Goal: Information Seeking & Learning: Learn about a topic

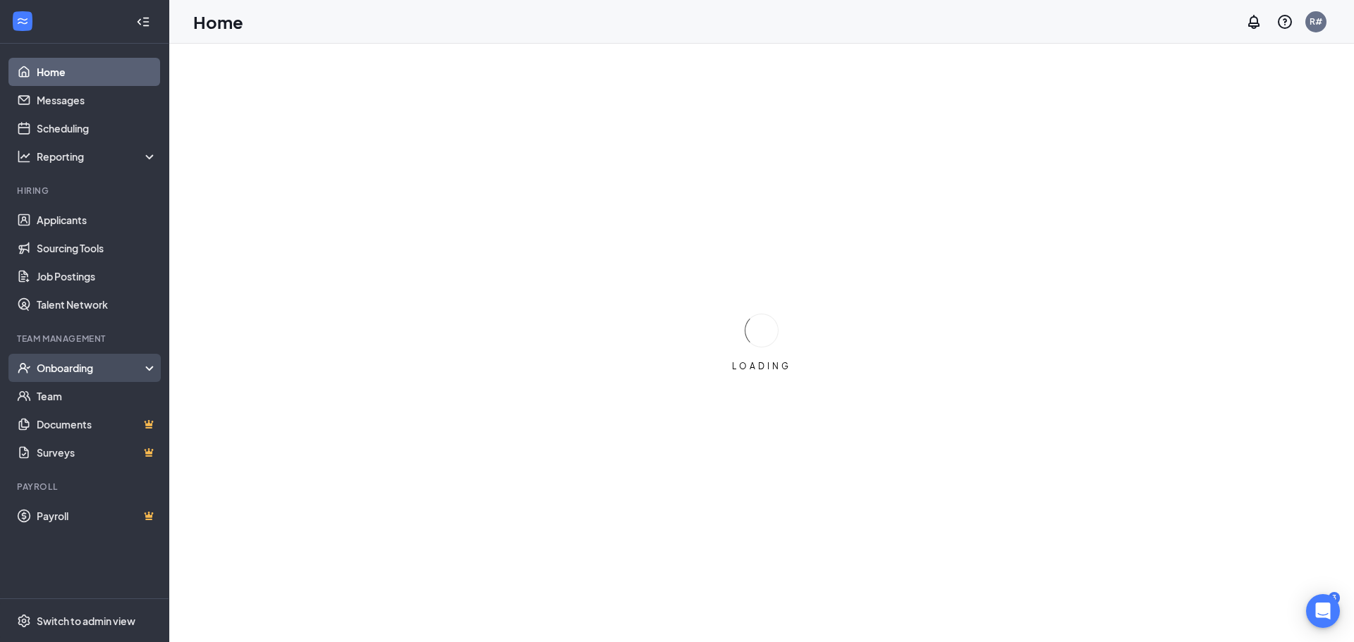
click at [60, 366] on div "Onboarding" at bounding box center [91, 368] width 109 height 14
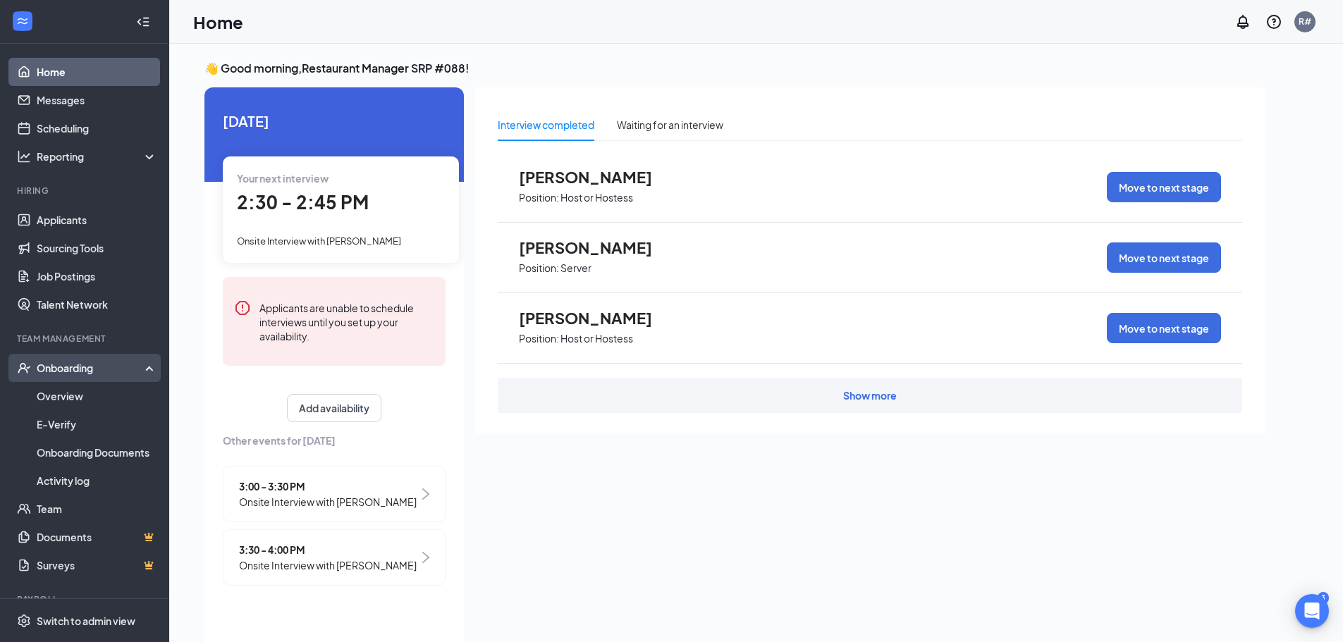
click at [66, 363] on div "Onboarding" at bounding box center [91, 368] width 109 height 14
click at [72, 365] on div "Onboarding" at bounding box center [91, 368] width 109 height 14
click at [68, 396] on link "Overview" at bounding box center [97, 396] width 121 height 28
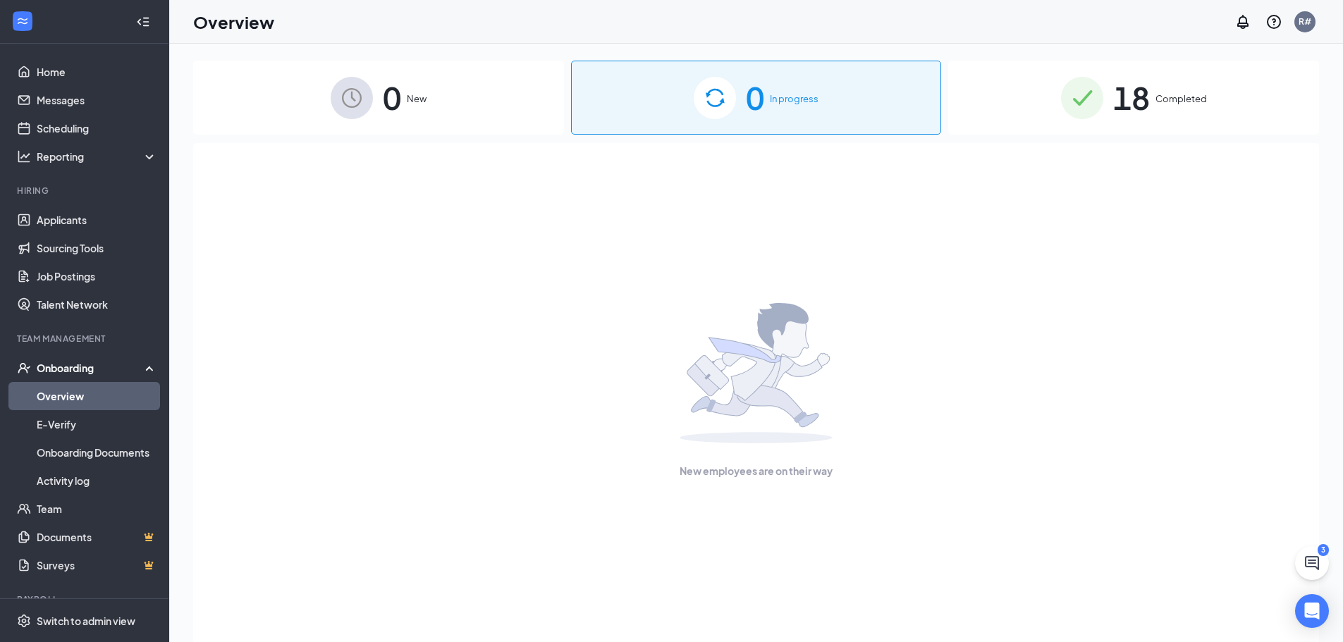
click at [1132, 95] on span "18" at bounding box center [1131, 97] width 37 height 49
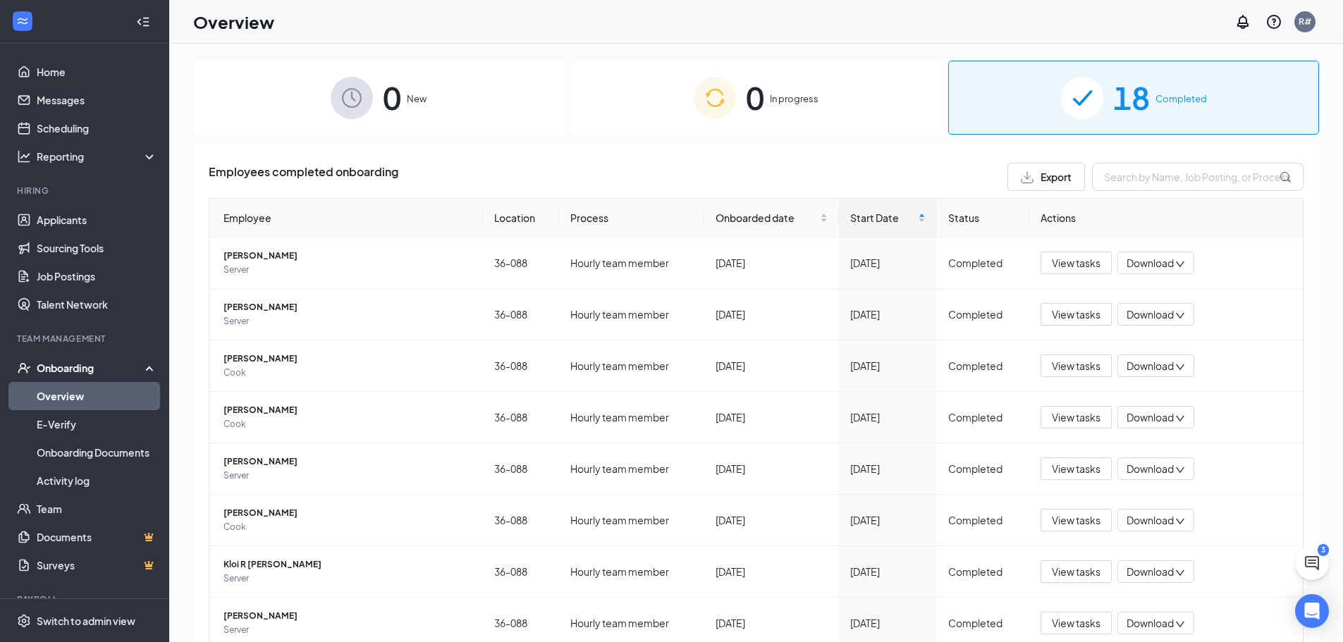
click at [770, 109] on div "0 In progress" at bounding box center [756, 98] width 371 height 74
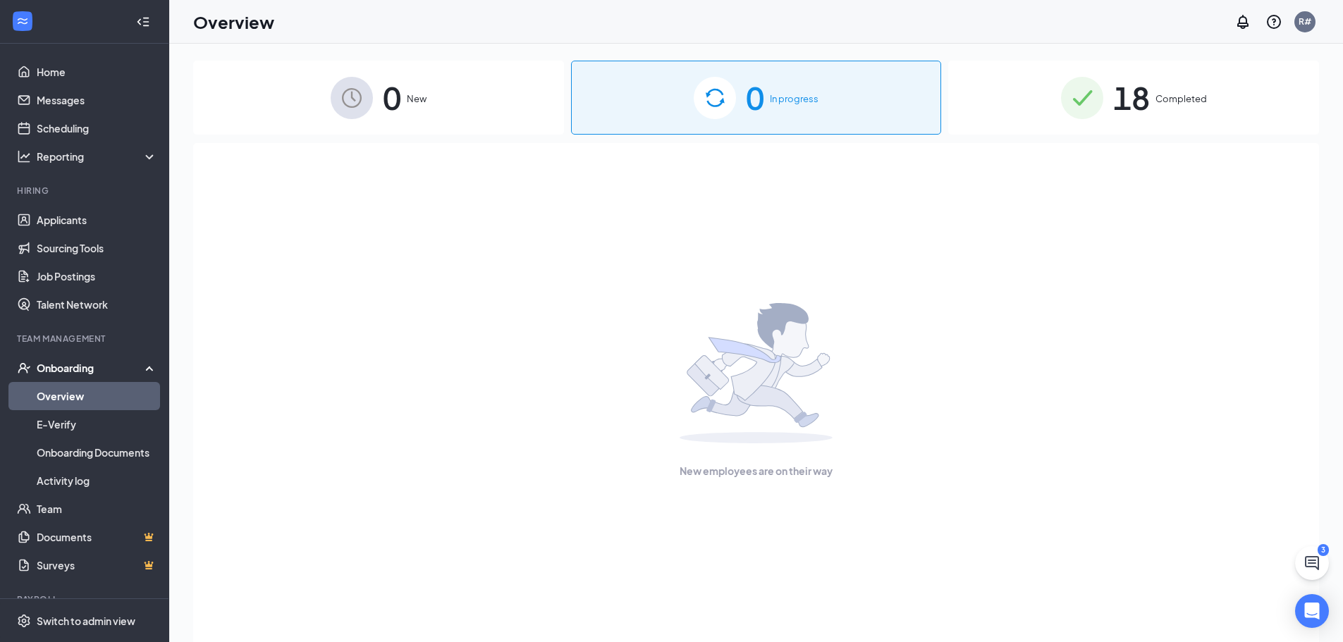
click at [771, 104] on span "In progress" at bounding box center [794, 99] width 49 height 14
click at [1191, 91] on div "18 Completed" at bounding box center [1133, 98] width 371 height 74
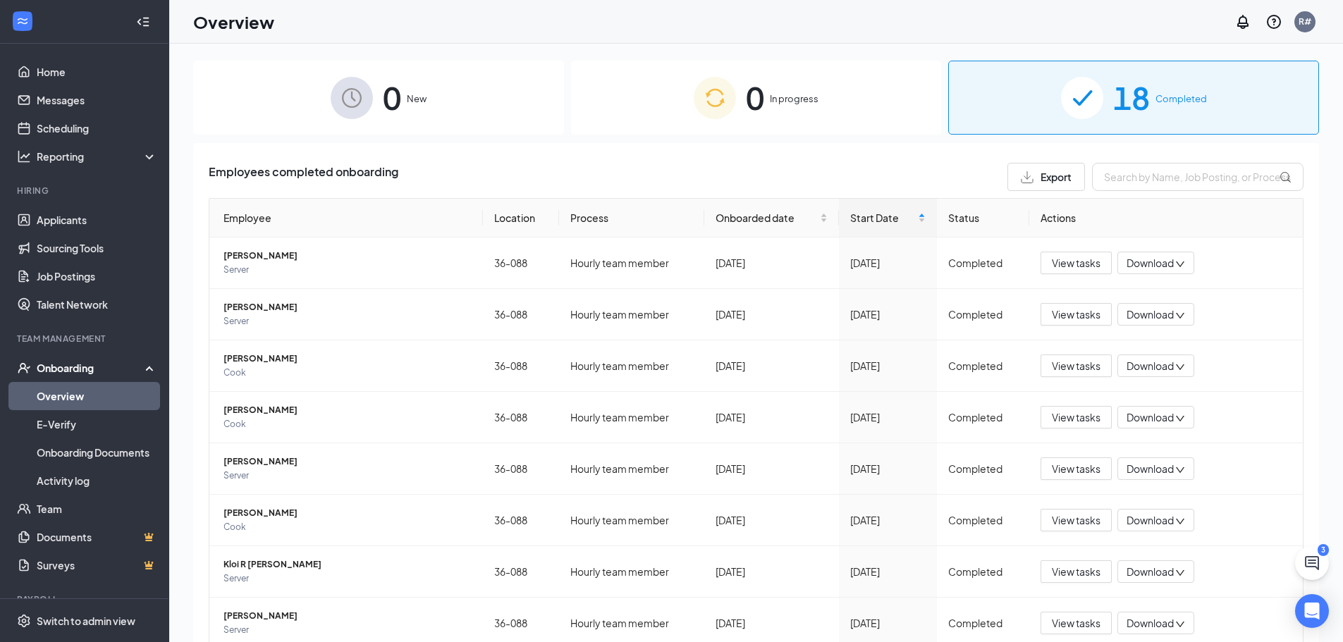
click at [414, 99] on span "New" at bounding box center [417, 99] width 20 height 14
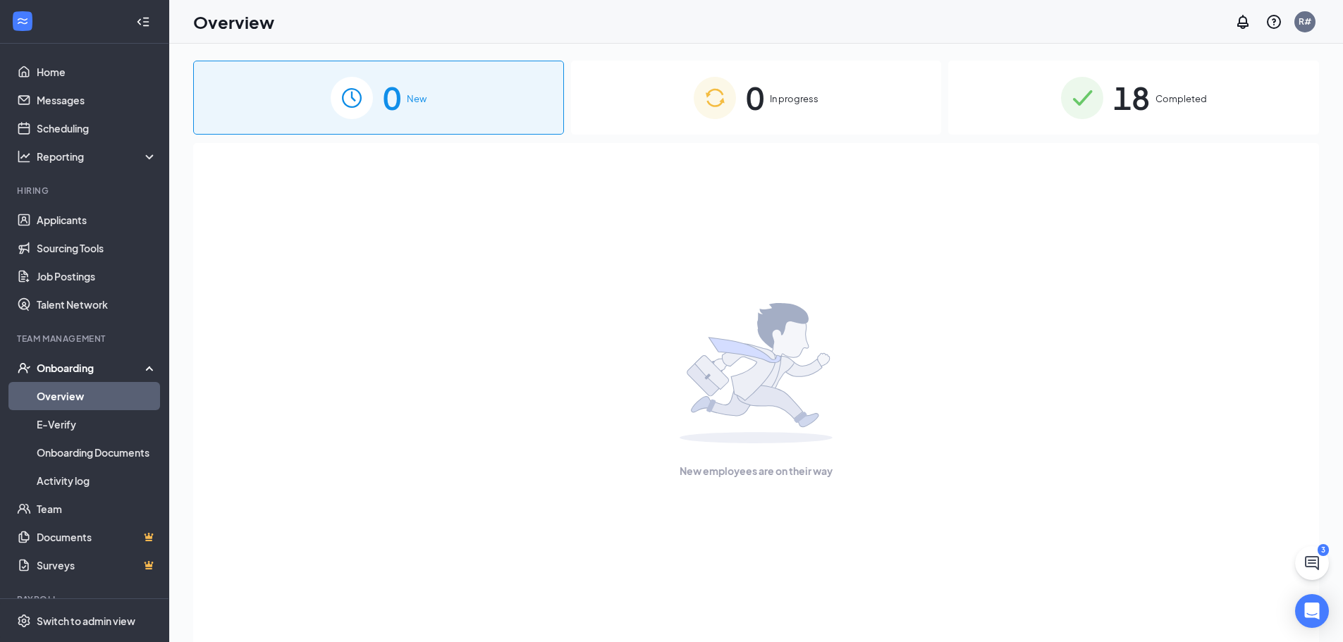
click at [776, 101] on span "In progress" at bounding box center [794, 99] width 49 height 14
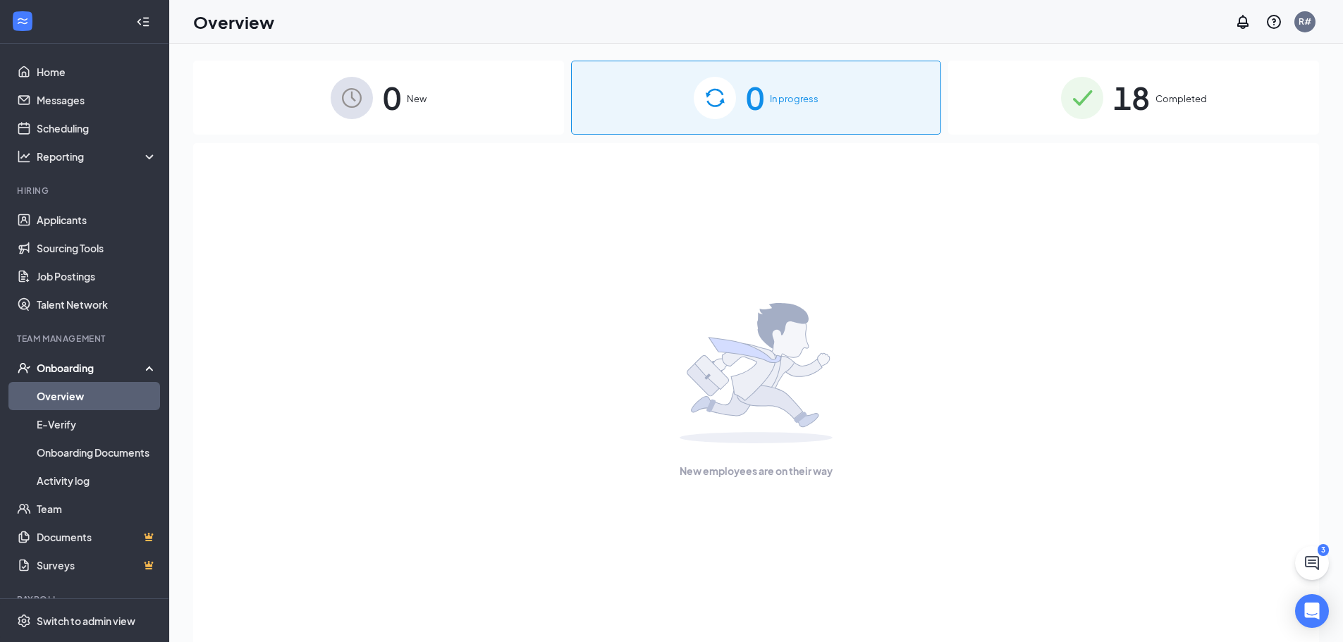
click at [1191, 99] on span "Completed" at bounding box center [1181, 99] width 51 height 14
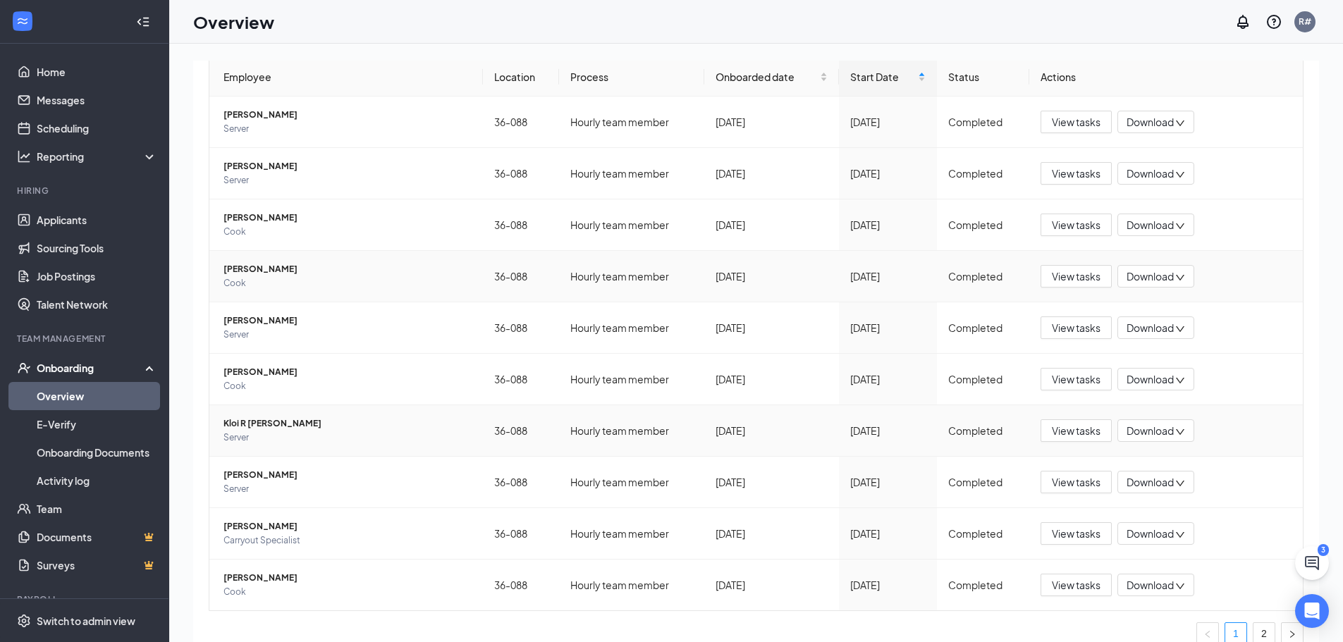
scroll to position [159, 0]
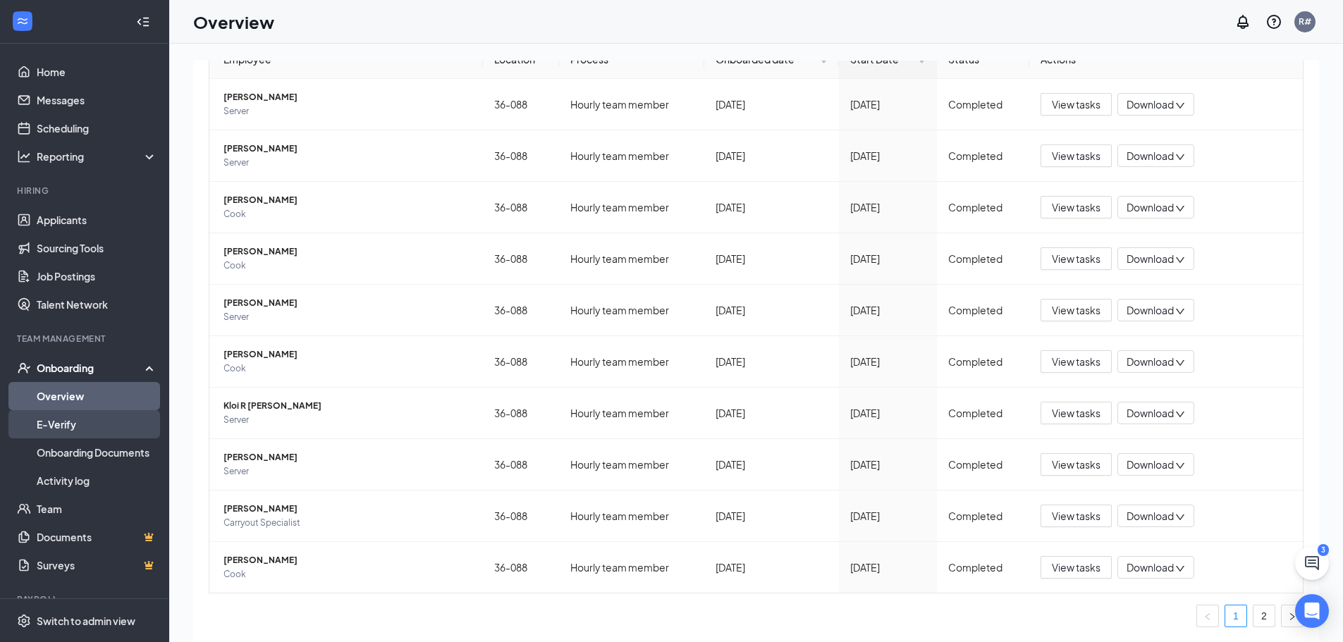
click at [75, 423] on link "E-Verify" at bounding box center [97, 424] width 121 height 28
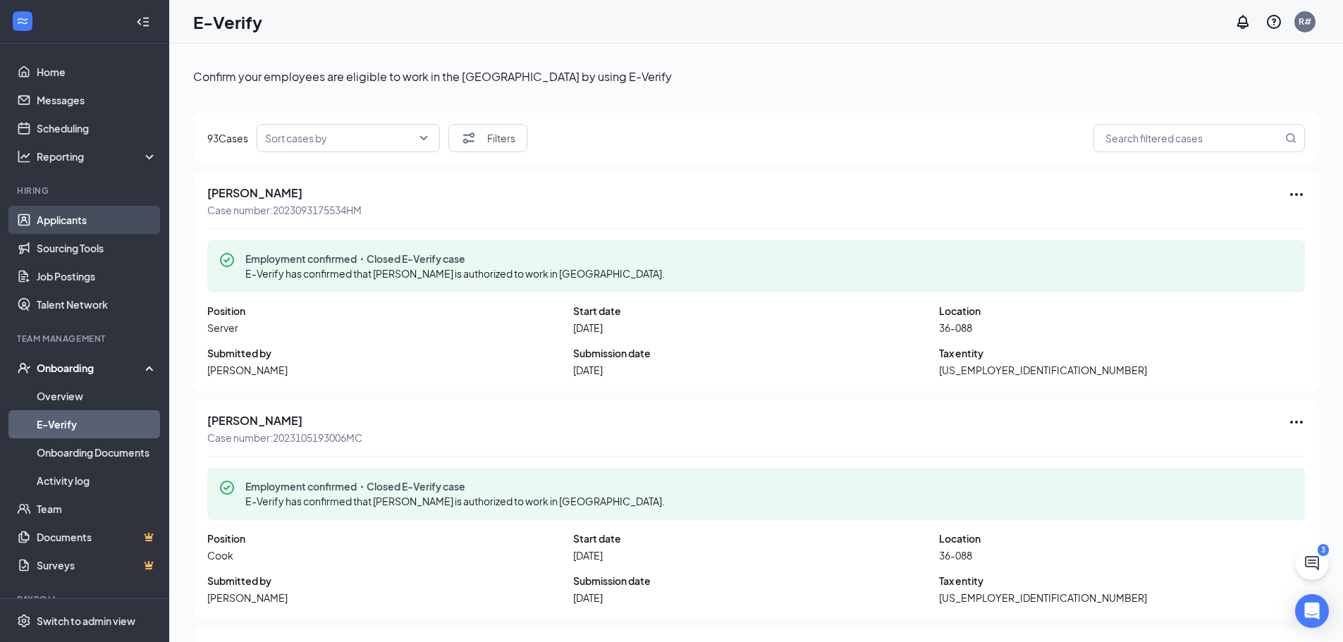
click at [50, 209] on link "Applicants" at bounding box center [97, 220] width 121 height 28
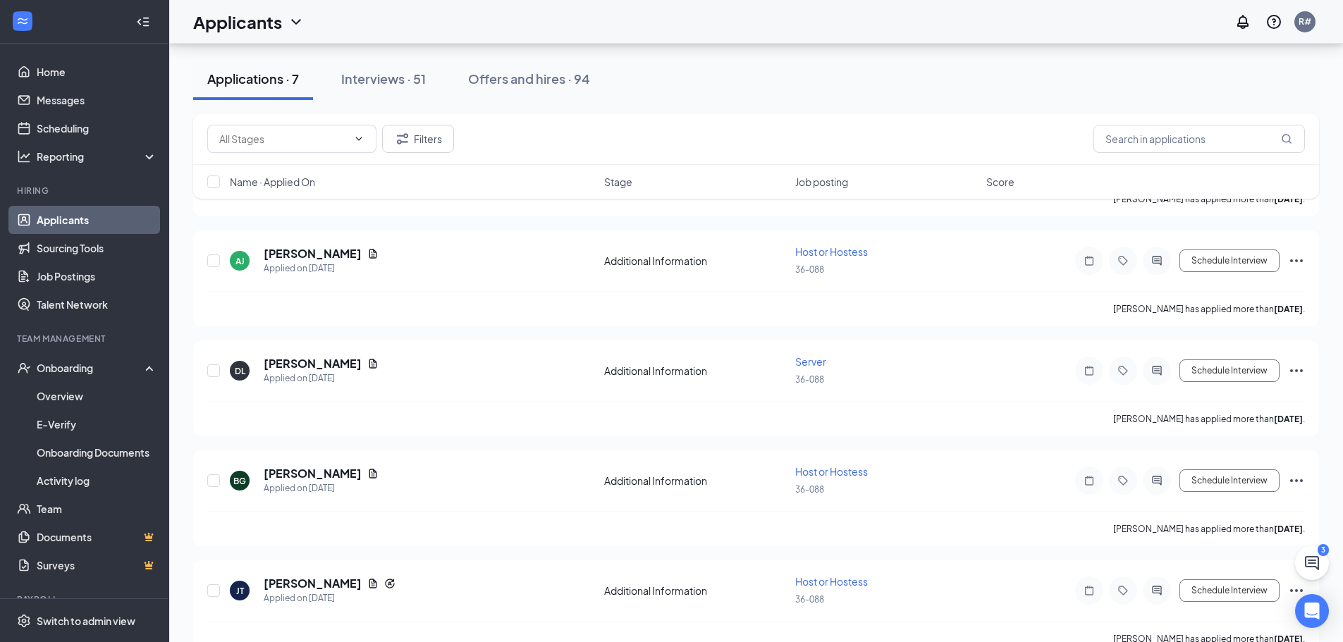
scroll to position [471, 0]
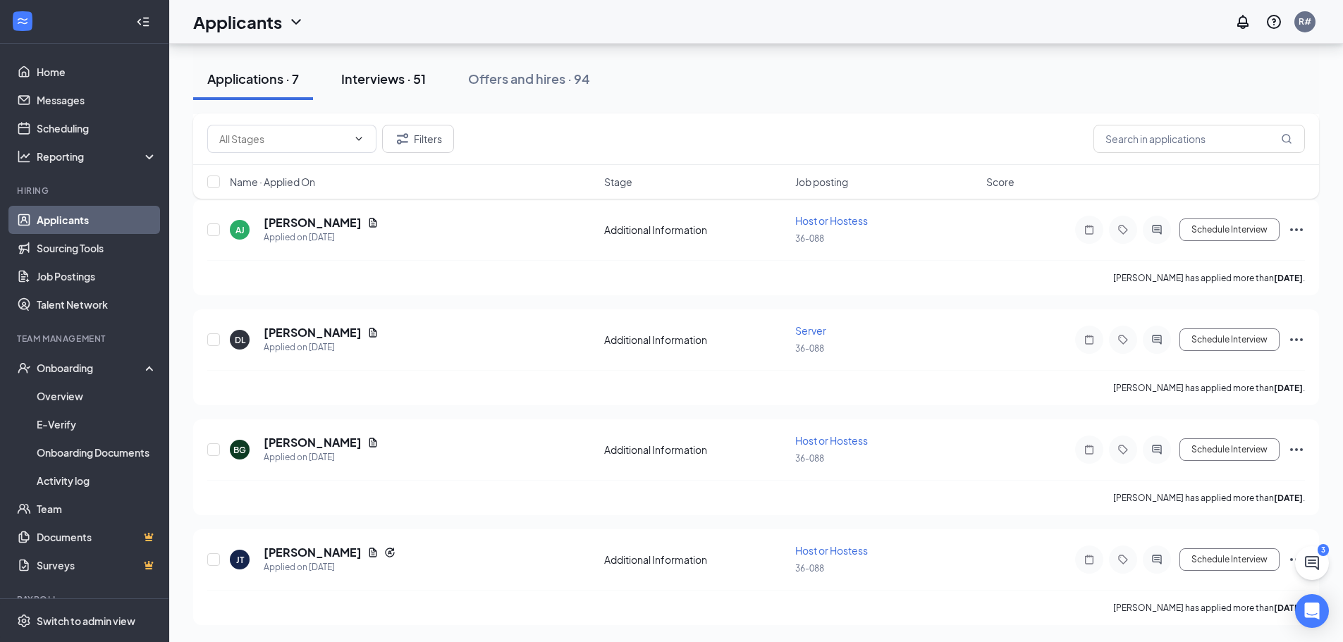
click at [393, 75] on div "Interviews · 51" at bounding box center [383, 79] width 85 height 18
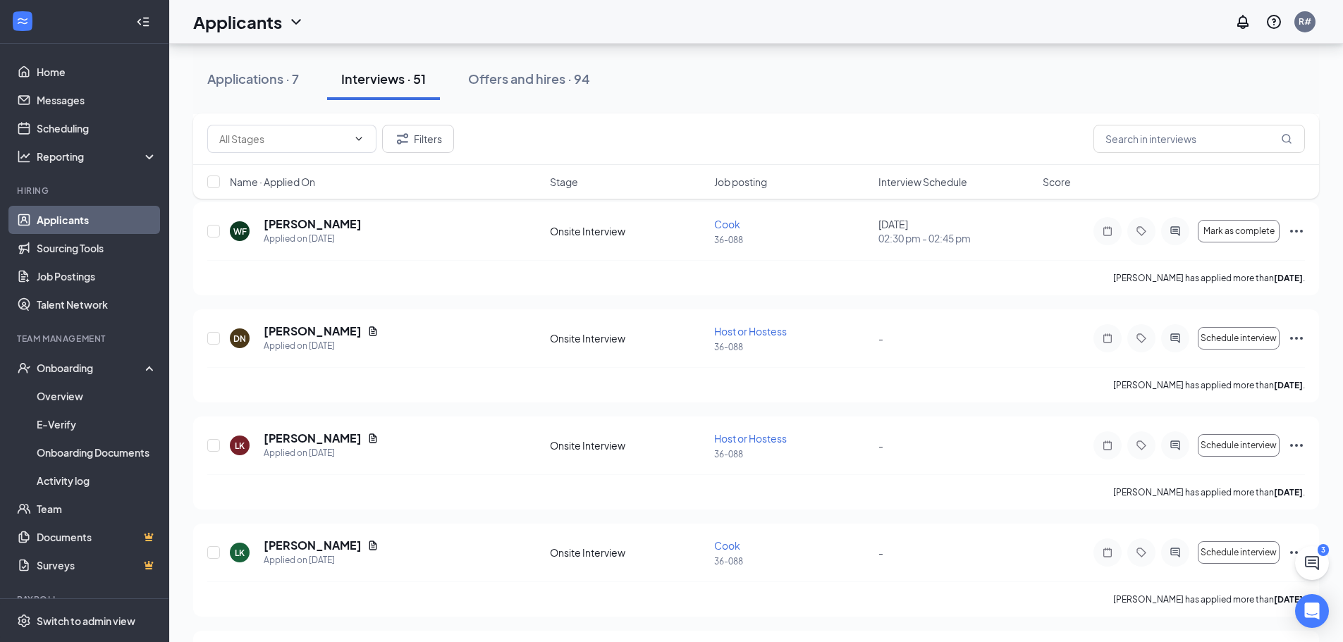
scroll to position [2538, 0]
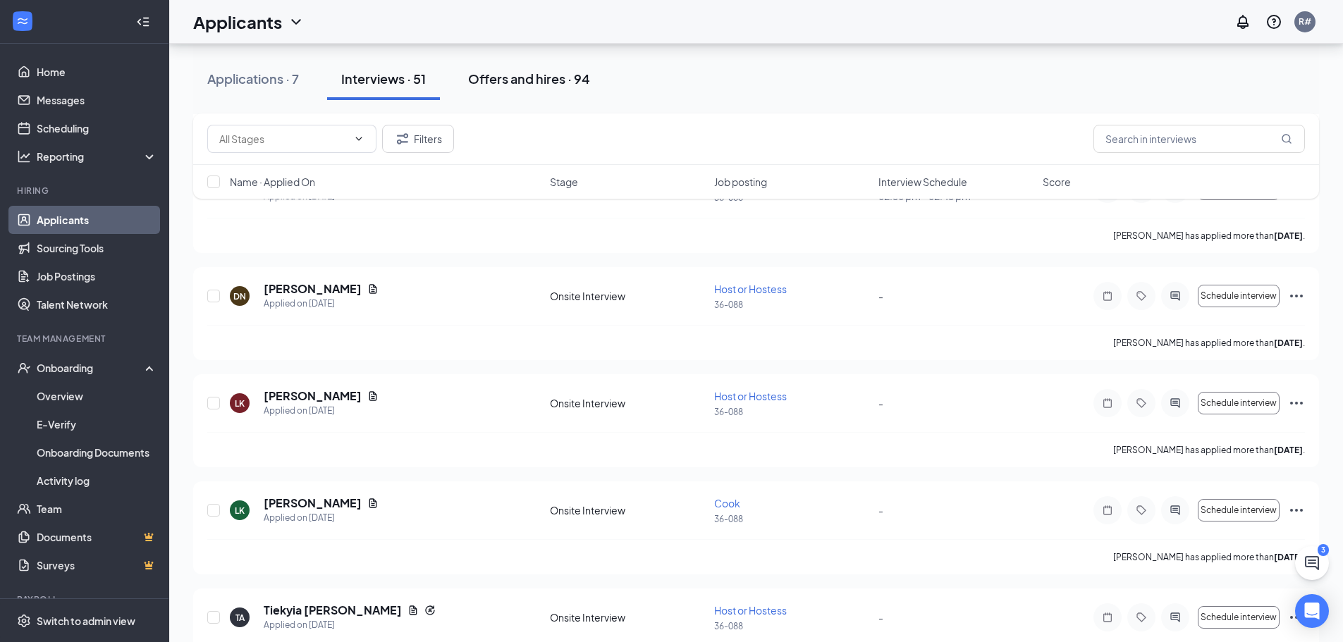
click at [516, 77] on div "Offers and hires · 94" at bounding box center [529, 79] width 122 height 18
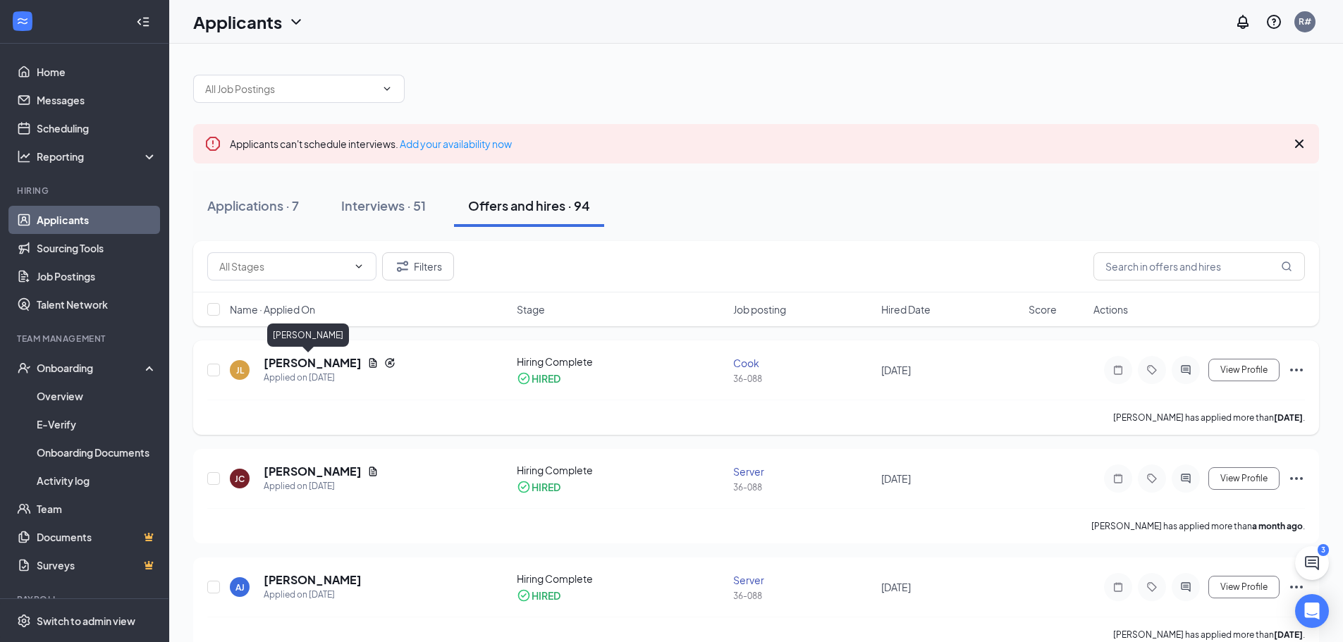
click at [319, 367] on h5 "[PERSON_NAME]" at bounding box center [313, 363] width 98 height 16
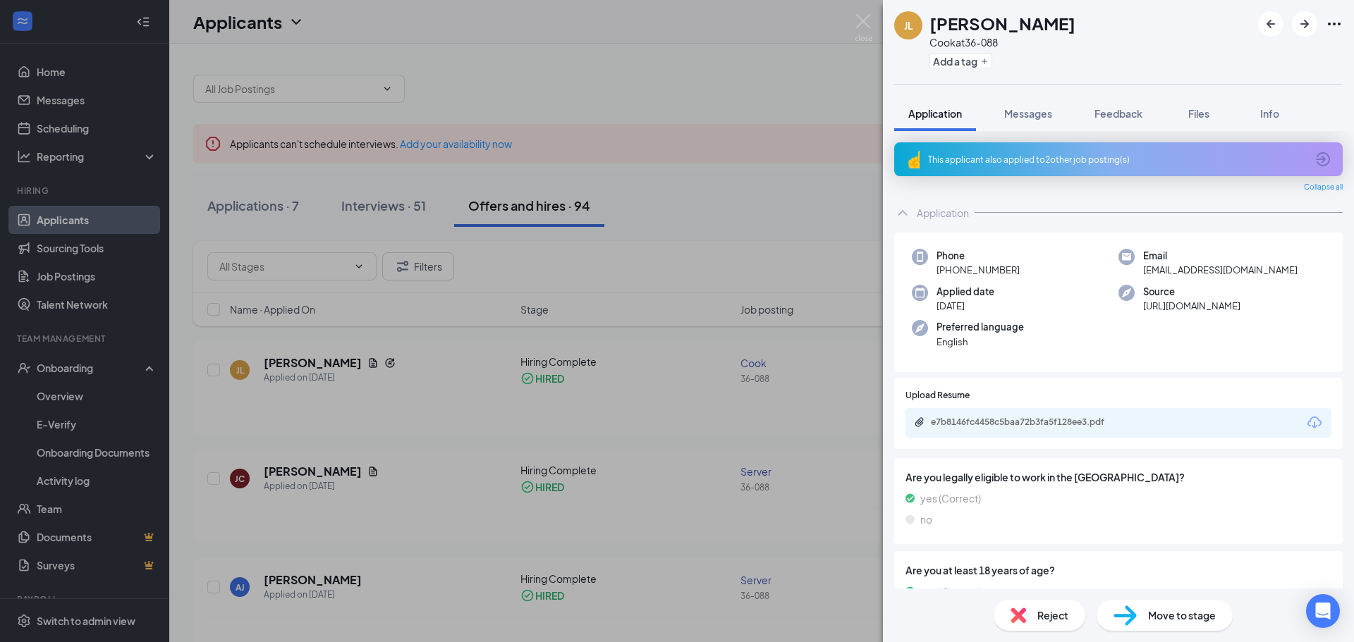
click at [454, 396] on div "[PERSON_NAME] [PERSON_NAME] [PERSON_NAME] at 36-088 Add a tag Application Messa…" at bounding box center [677, 321] width 1354 height 642
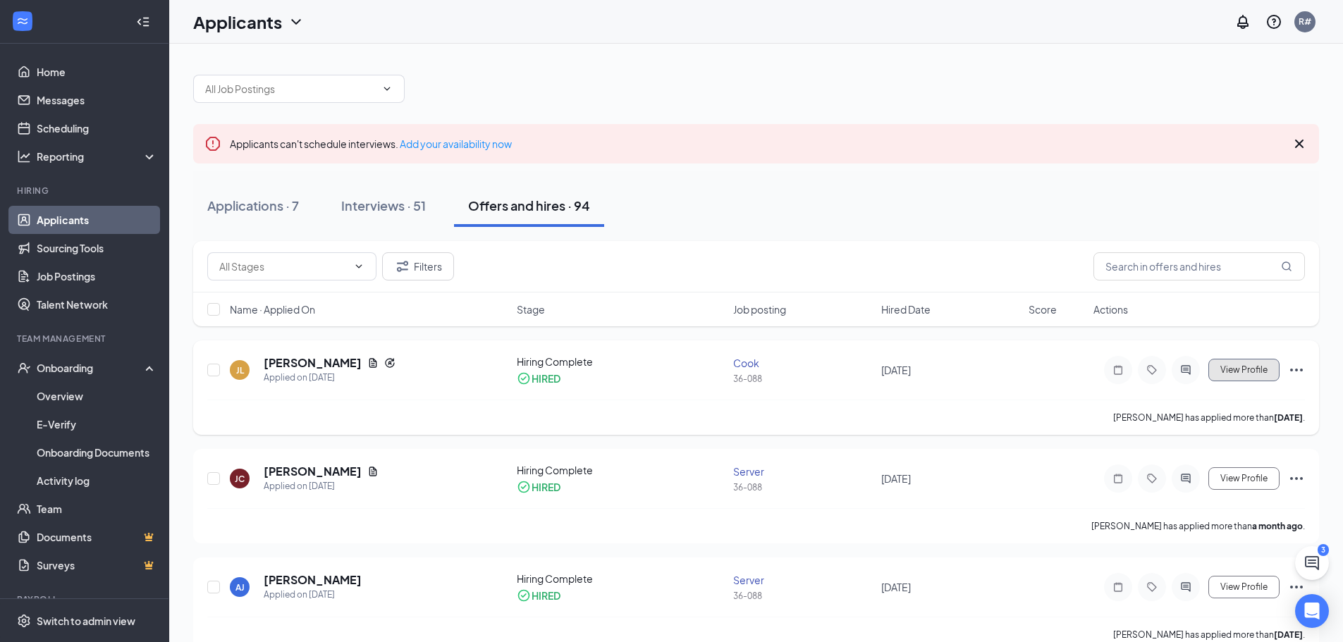
click at [1243, 366] on span "View Profile" at bounding box center [1244, 370] width 47 height 10
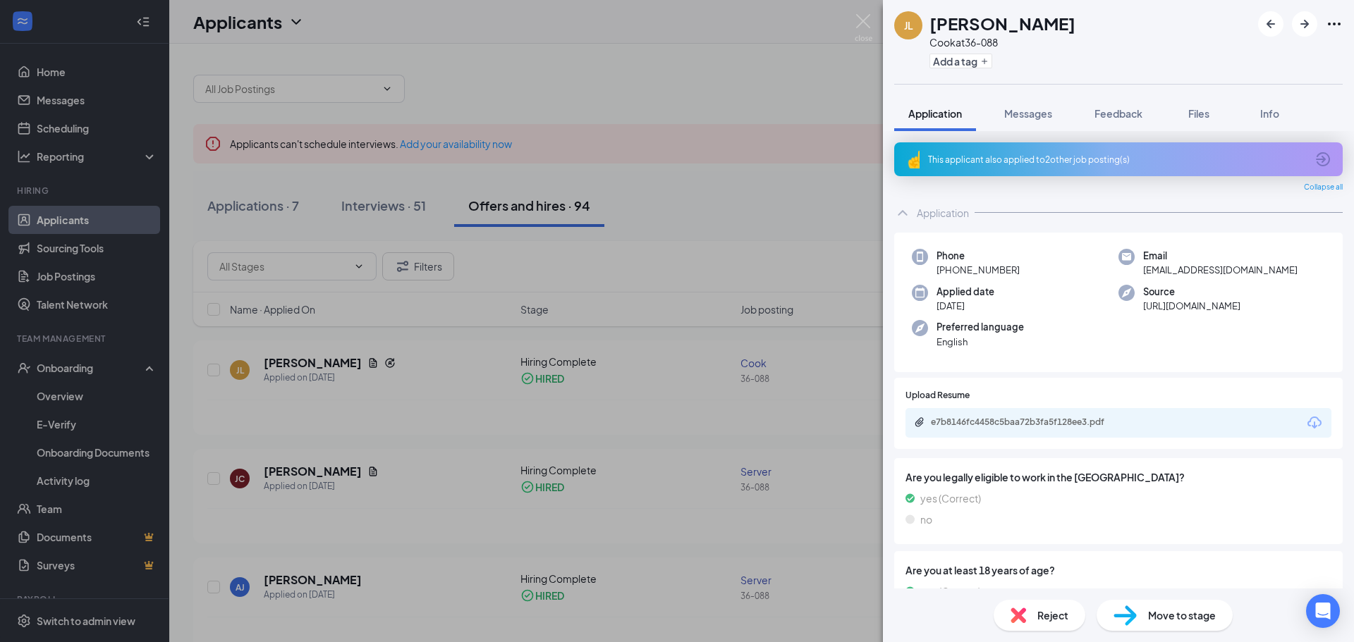
click at [669, 258] on div "[PERSON_NAME] [PERSON_NAME] [PERSON_NAME] at 36-088 Add a tag Application Messa…" at bounding box center [677, 321] width 1354 height 642
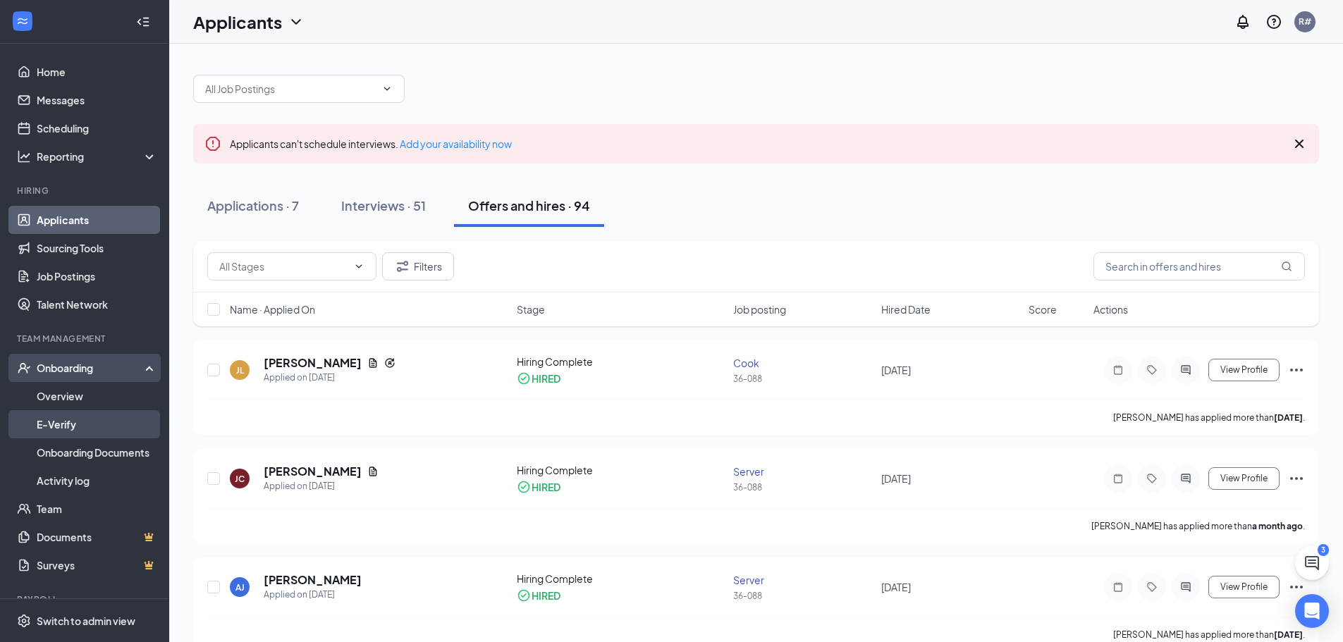
click at [73, 420] on link "E-Verify" at bounding box center [97, 424] width 121 height 28
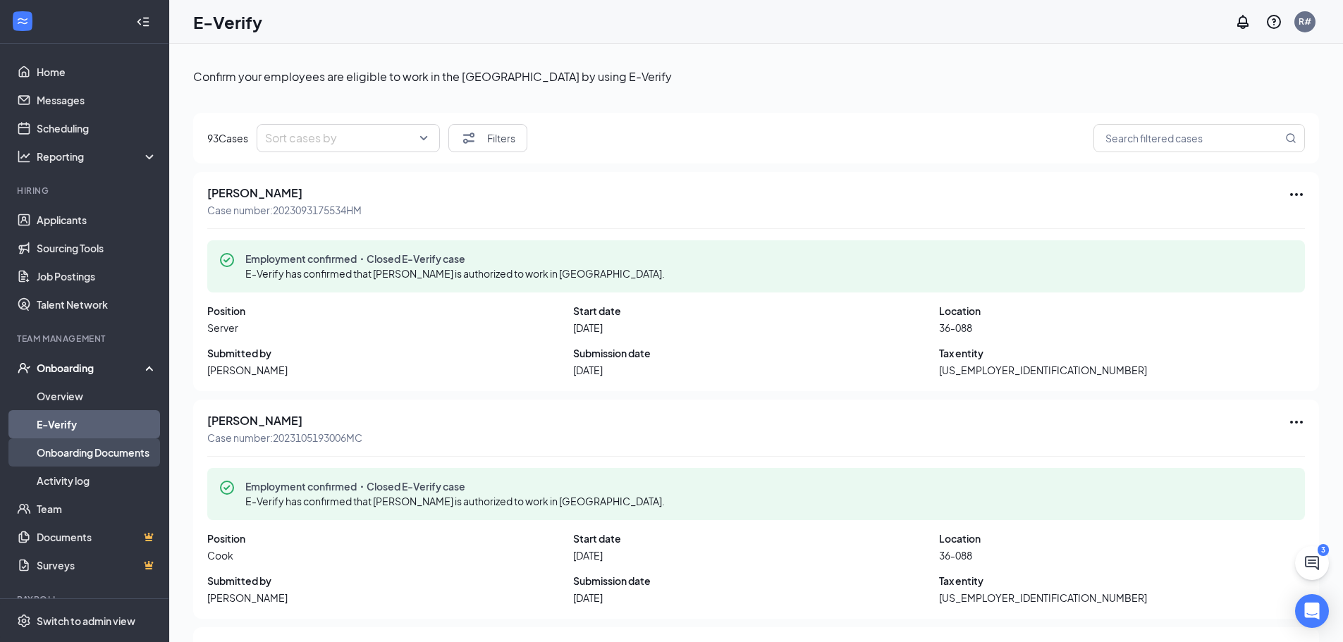
click at [78, 447] on link "Onboarding Documents" at bounding box center [97, 453] width 121 height 28
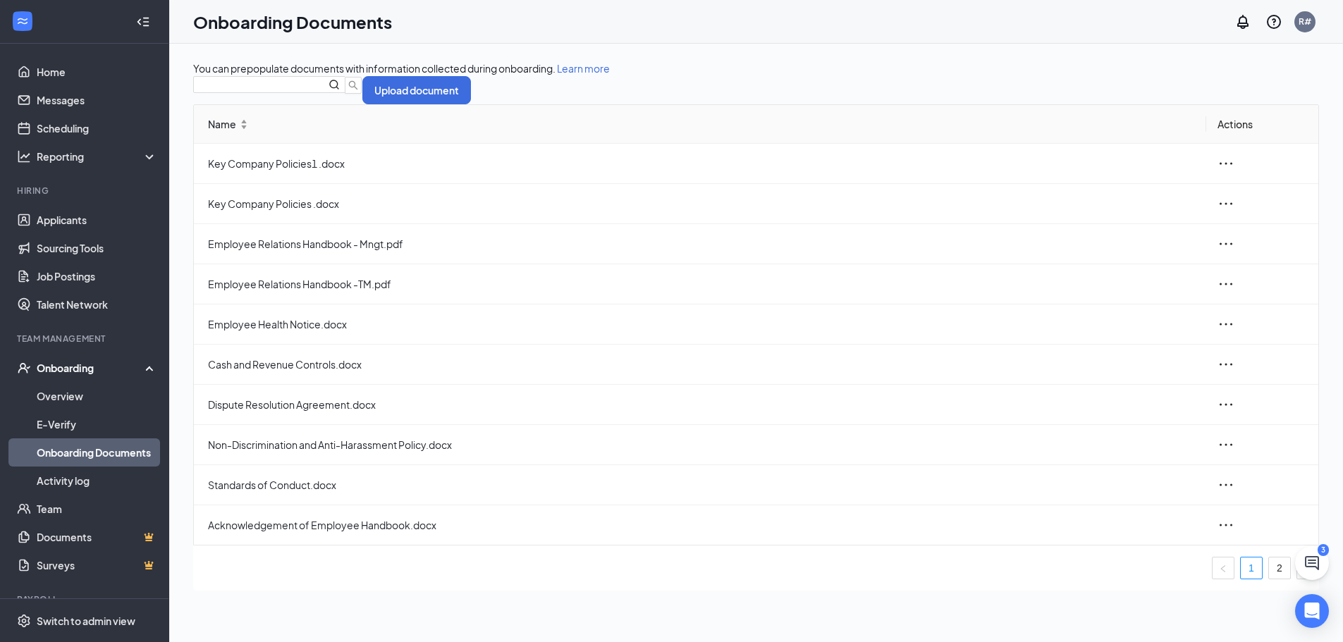
click at [66, 368] on div "Onboarding" at bounding box center [91, 368] width 109 height 14
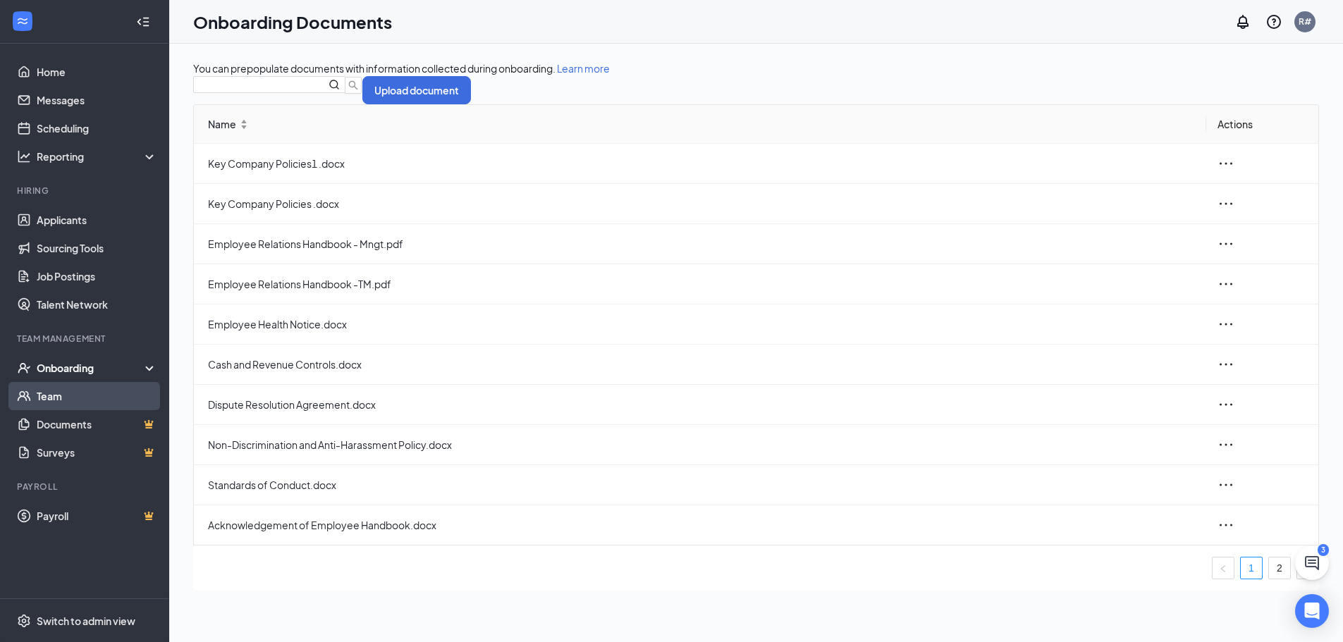
click at [54, 393] on link "Team" at bounding box center [97, 396] width 121 height 28
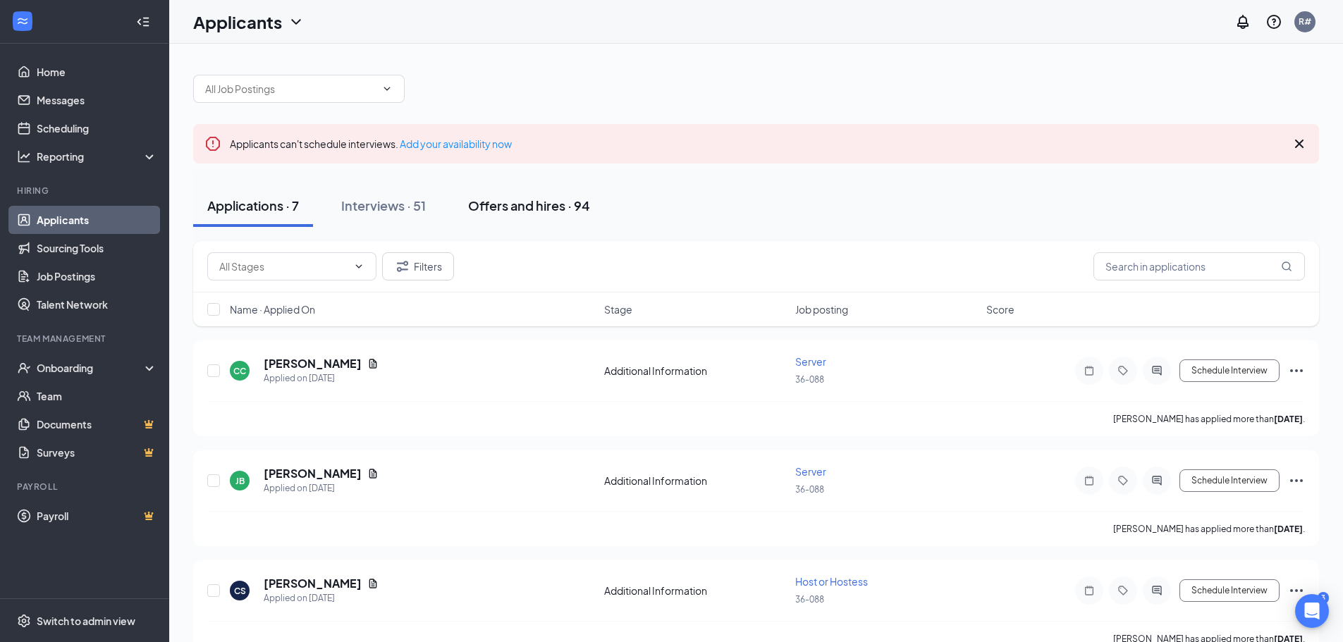
click at [508, 204] on div "Offers and hires · 94" at bounding box center [529, 206] width 122 height 18
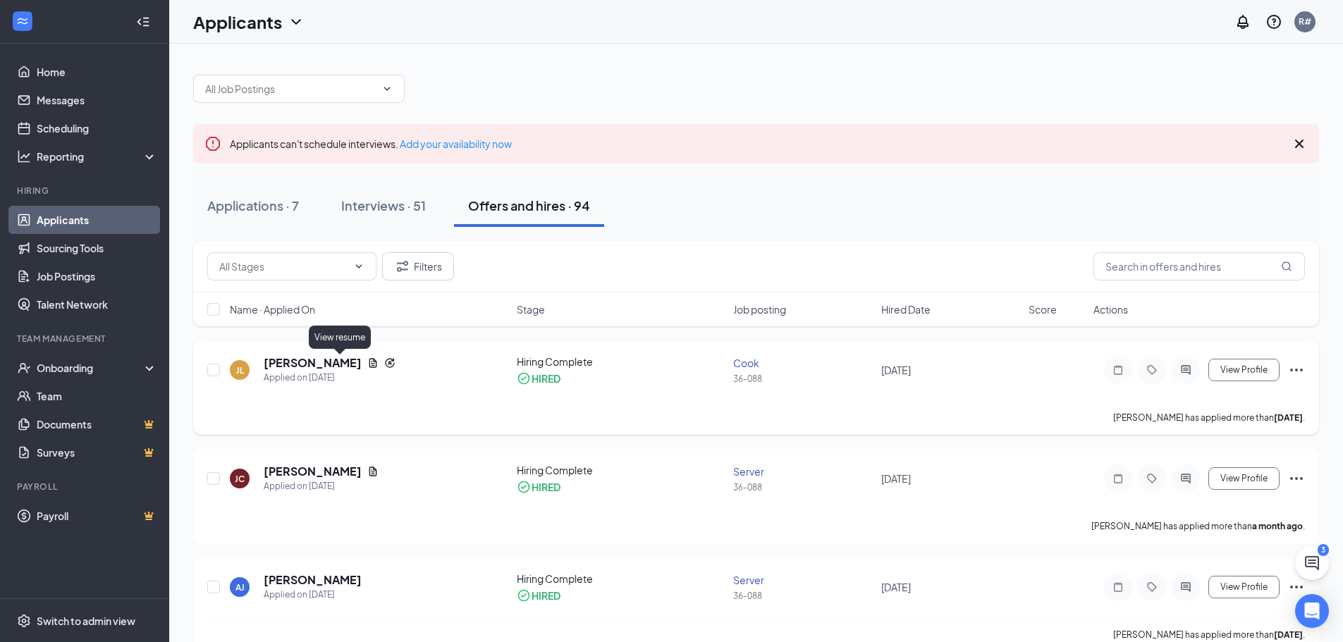
click at [367, 360] on icon "Document" at bounding box center [372, 362] width 11 height 11
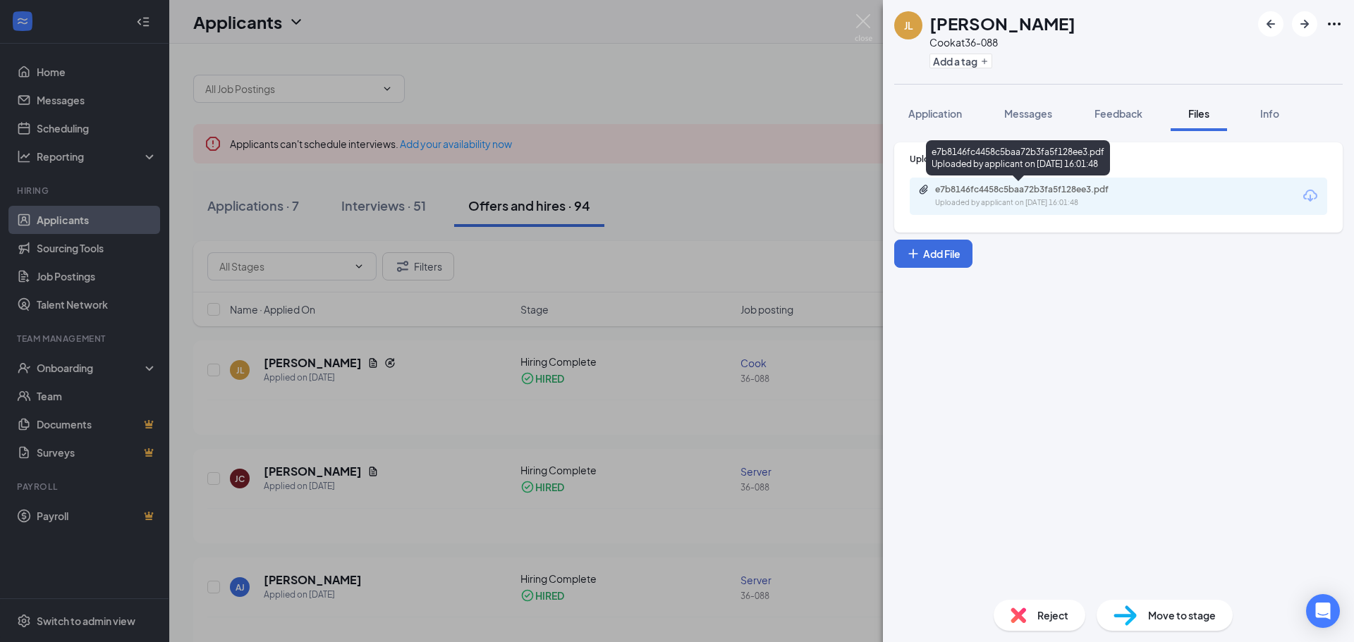
click at [1069, 200] on div "Uploaded by applicant on Sep 05, 2025 at 16:01:48" at bounding box center [1041, 202] width 212 height 11
click at [1268, 111] on span "Info" at bounding box center [1269, 113] width 19 height 13
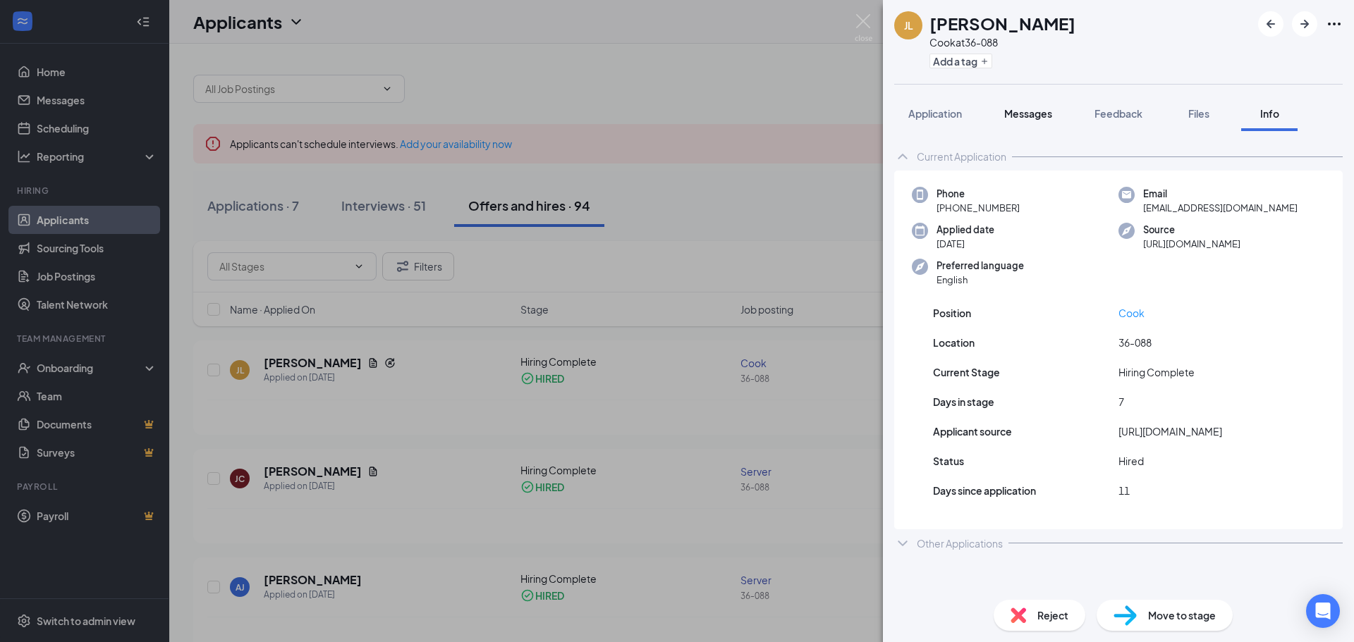
click at [1027, 116] on span "Messages" at bounding box center [1028, 113] width 48 height 13
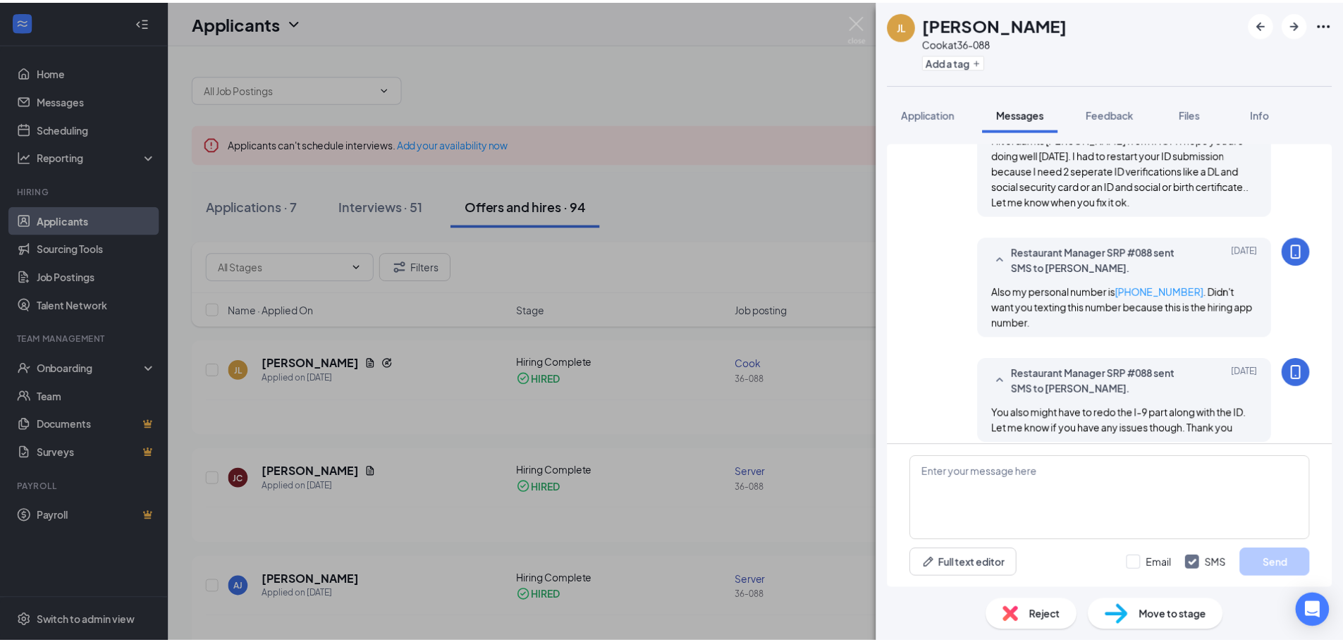
scroll to position [429, 0]
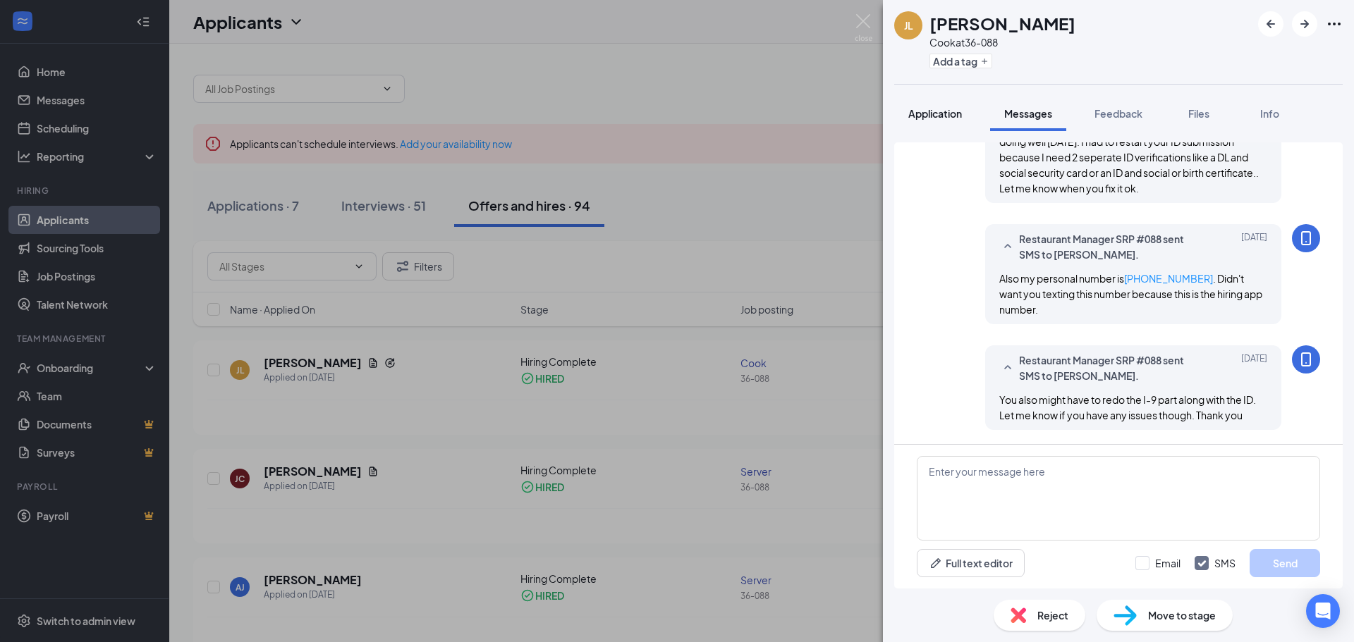
click at [939, 111] on span "Application" at bounding box center [935, 113] width 54 height 13
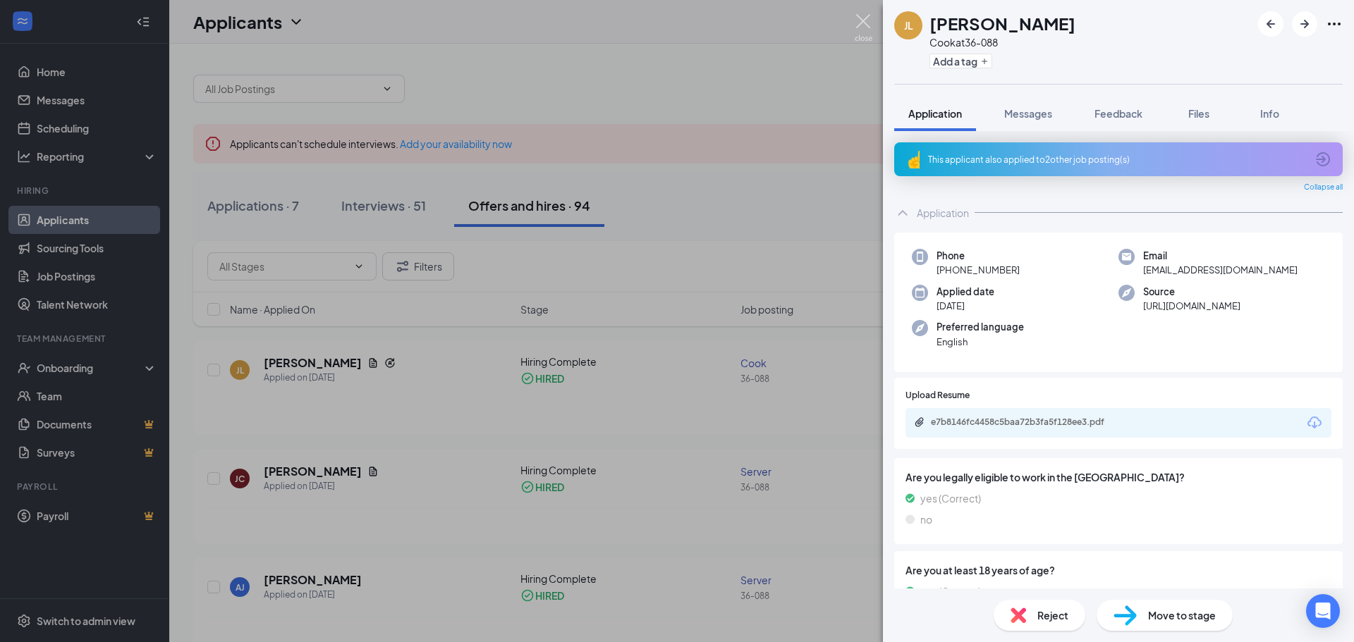
click at [860, 16] on img at bounding box center [864, 27] width 18 height 27
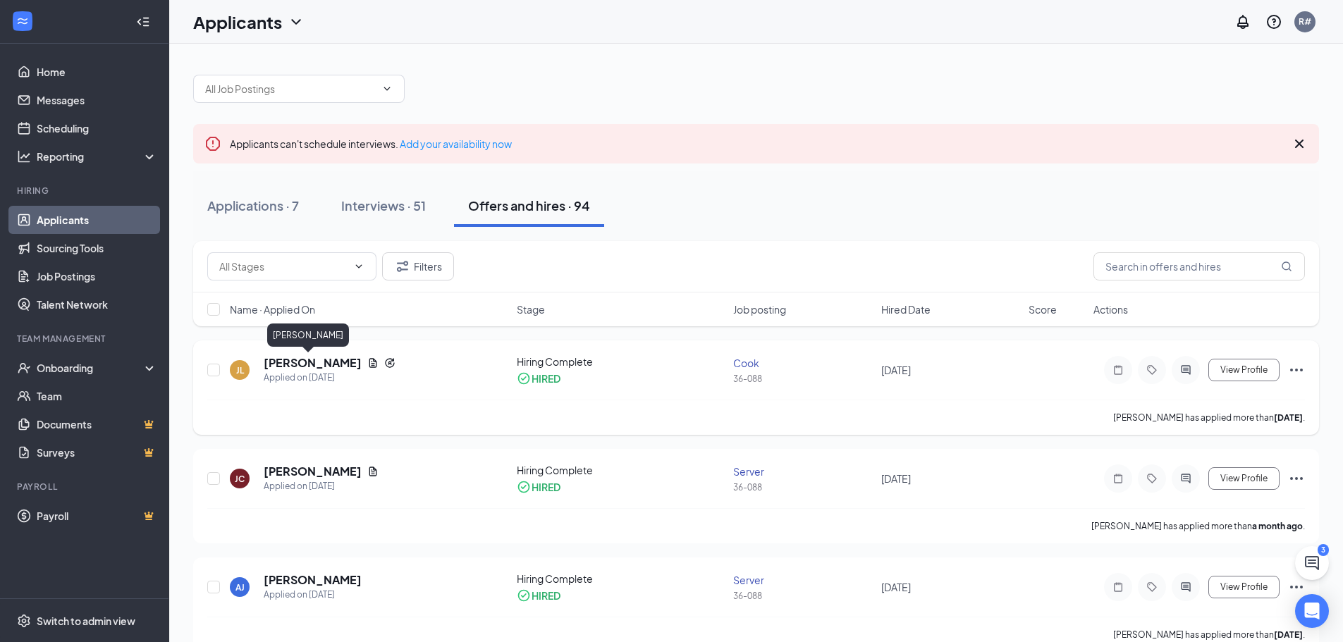
click at [295, 365] on h5 "[PERSON_NAME]" at bounding box center [313, 363] width 98 height 16
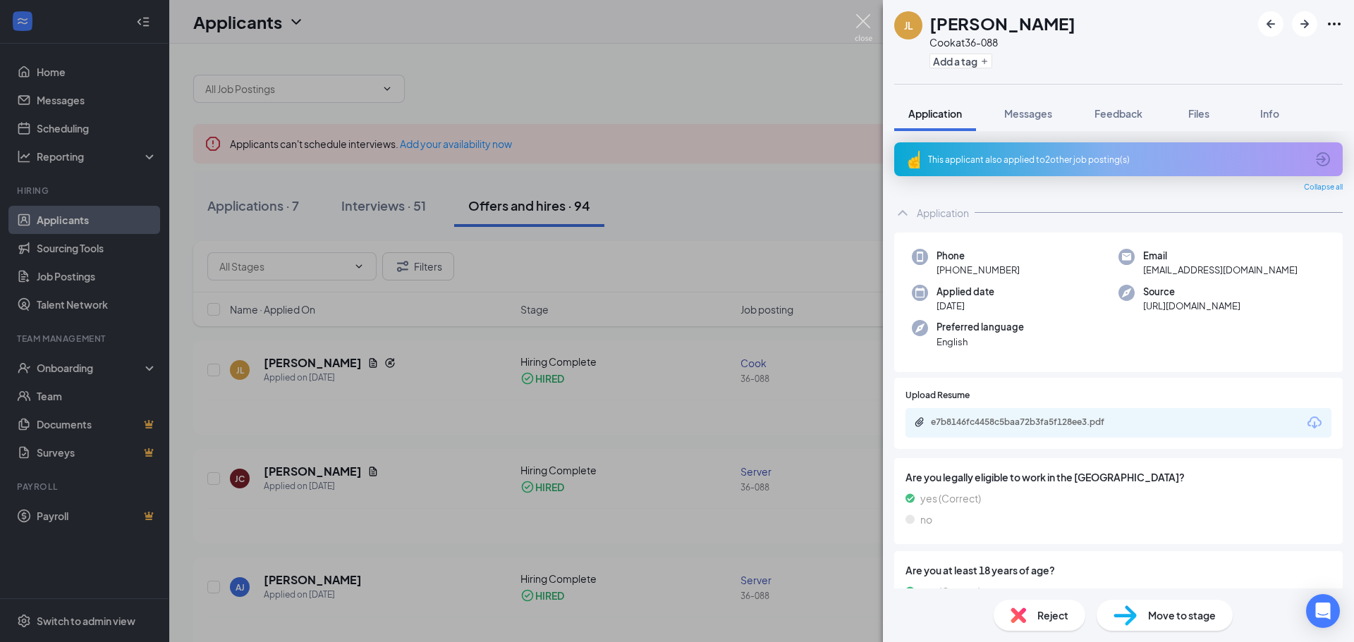
click at [859, 23] on img at bounding box center [864, 27] width 18 height 27
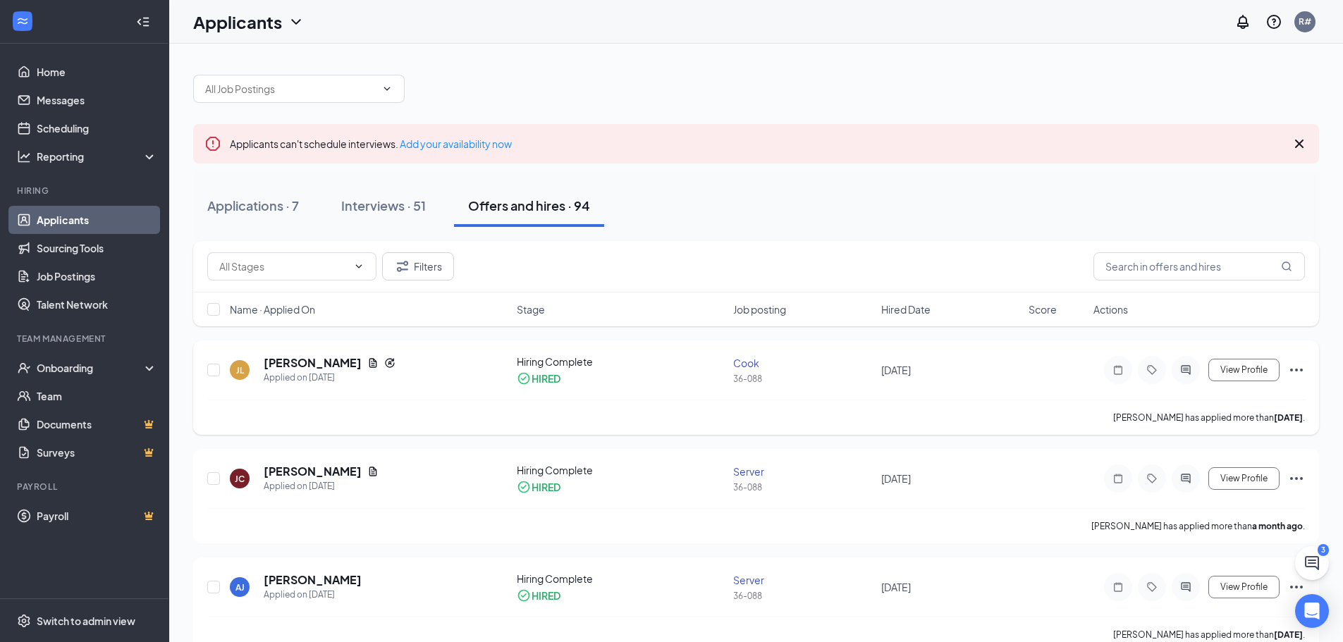
click at [1300, 367] on icon "Ellipses" at bounding box center [1296, 370] width 17 height 17
click at [1256, 367] on span "View Profile" at bounding box center [1244, 370] width 47 height 10
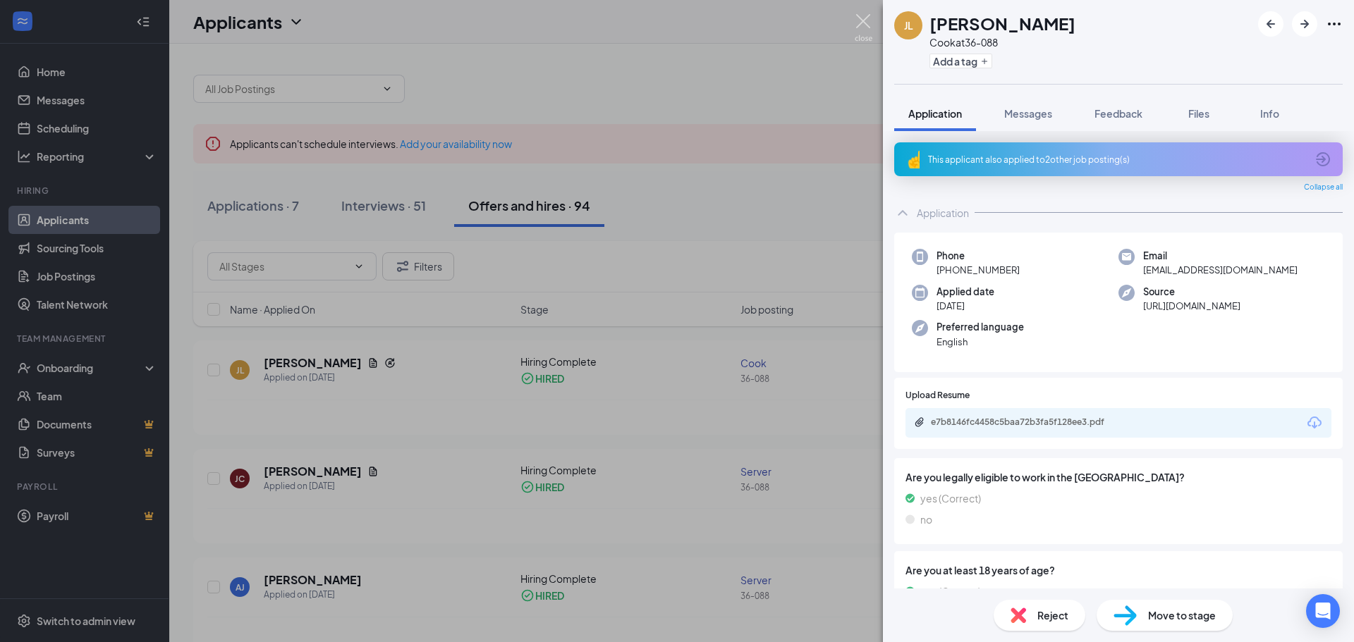
click at [857, 18] on img at bounding box center [864, 27] width 18 height 27
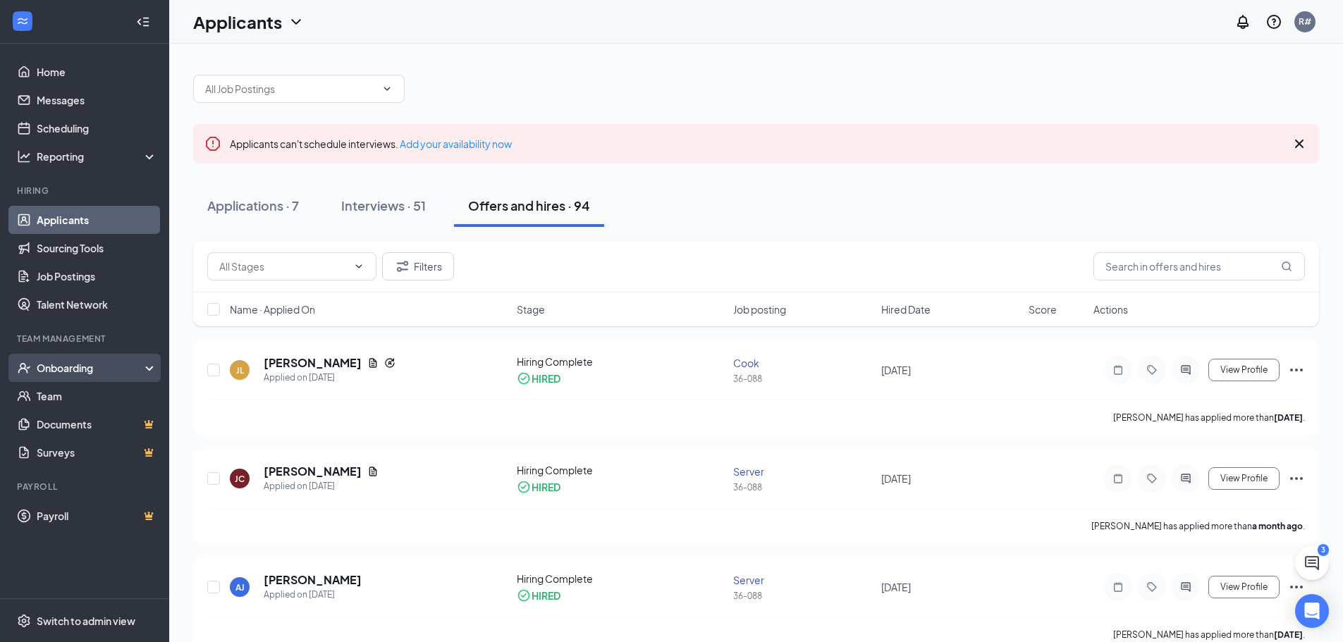
click at [64, 369] on div "Onboarding" at bounding box center [91, 368] width 109 height 14
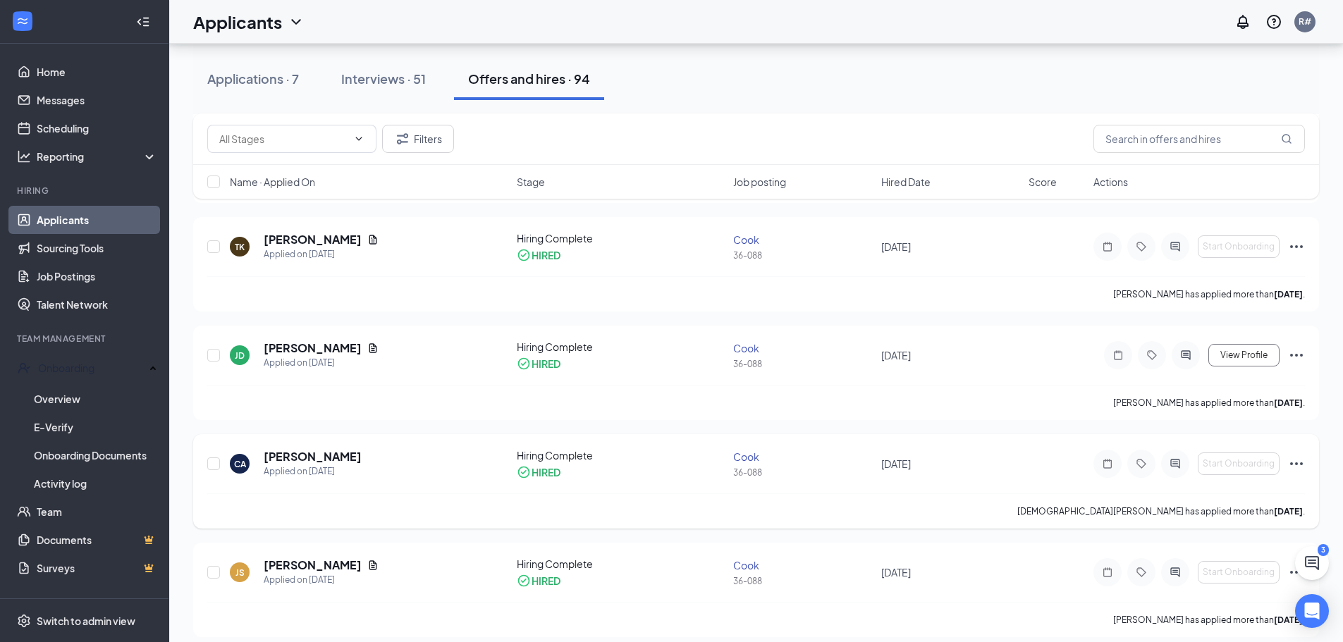
scroll to position [564, 0]
